Goal: Information Seeking & Learning: Find specific page/section

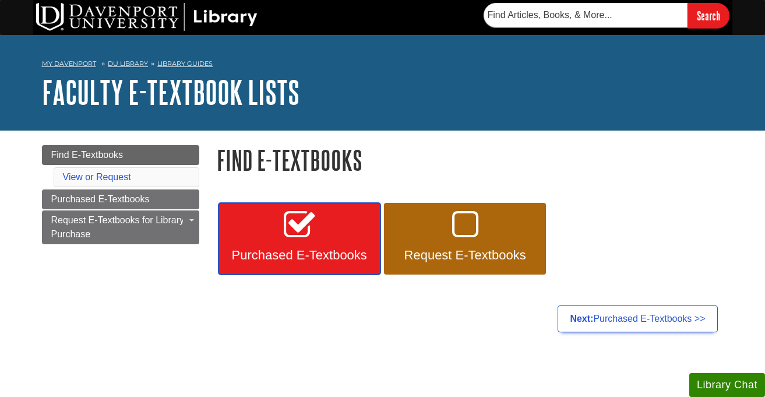
click at [323, 239] on link "Purchased E-Textbooks" at bounding box center [299, 239] width 162 height 72
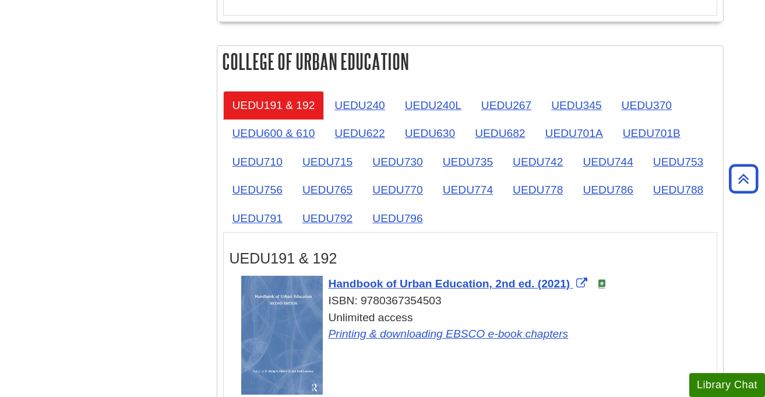
scroll to position [1867, 0]
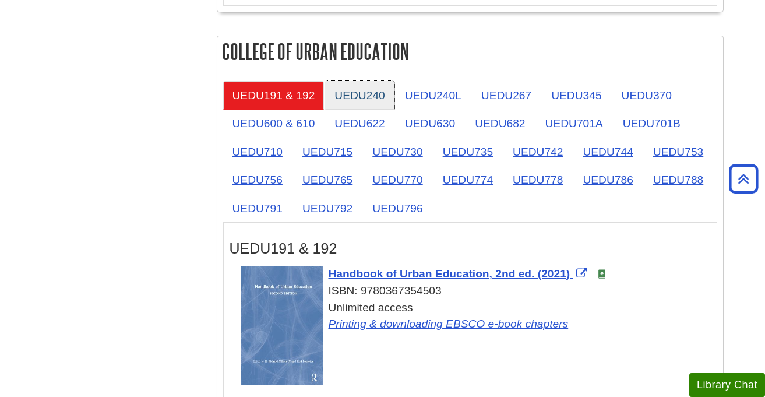
click at [366, 104] on link "UEDU240" at bounding box center [359, 95] width 69 height 29
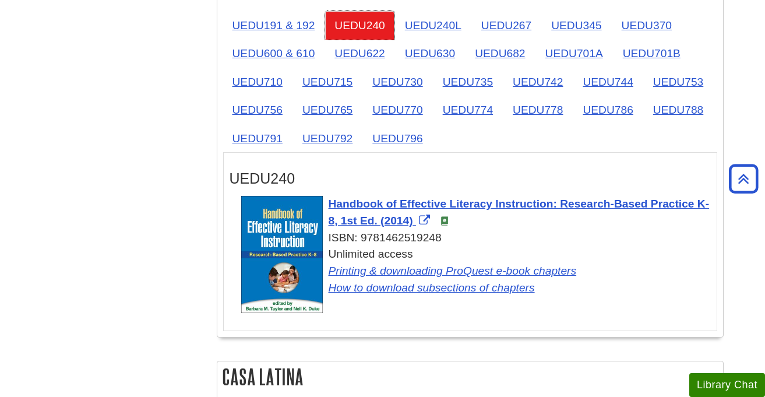
scroll to position [1937, 0]
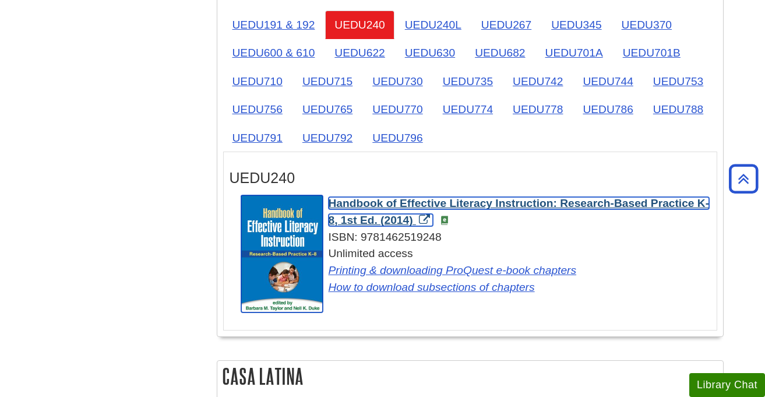
click at [525, 211] on span "Handbook of Effective Literacy Instruction: Research-Based Practice K-8, 1st Ed…" at bounding box center [518, 211] width 381 height 29
